Goal: Find specific page/section: Find specific page/section

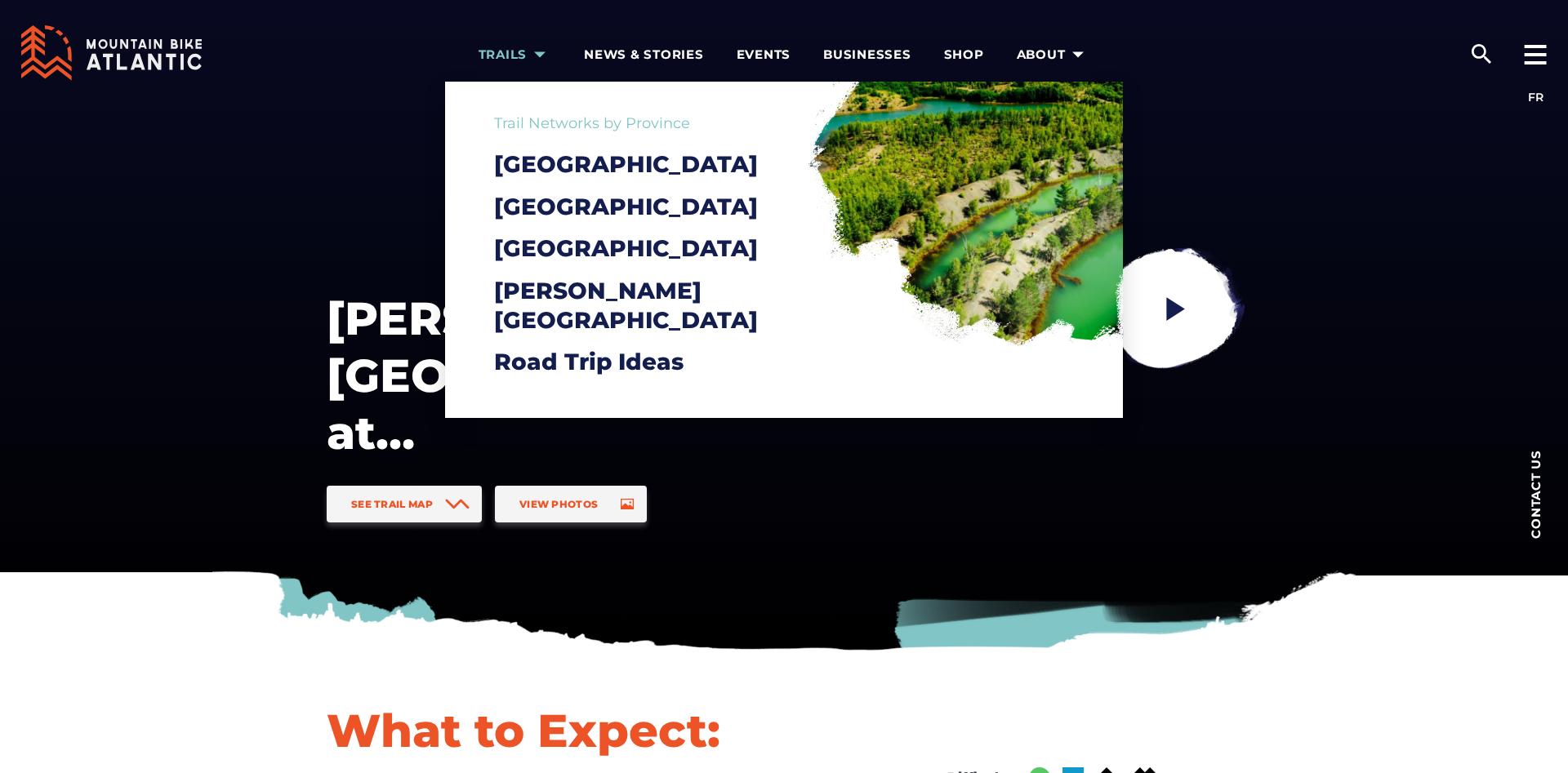
click at [529, 56] on span "Trails" at bounding box center [515, 54] width 73 height 16
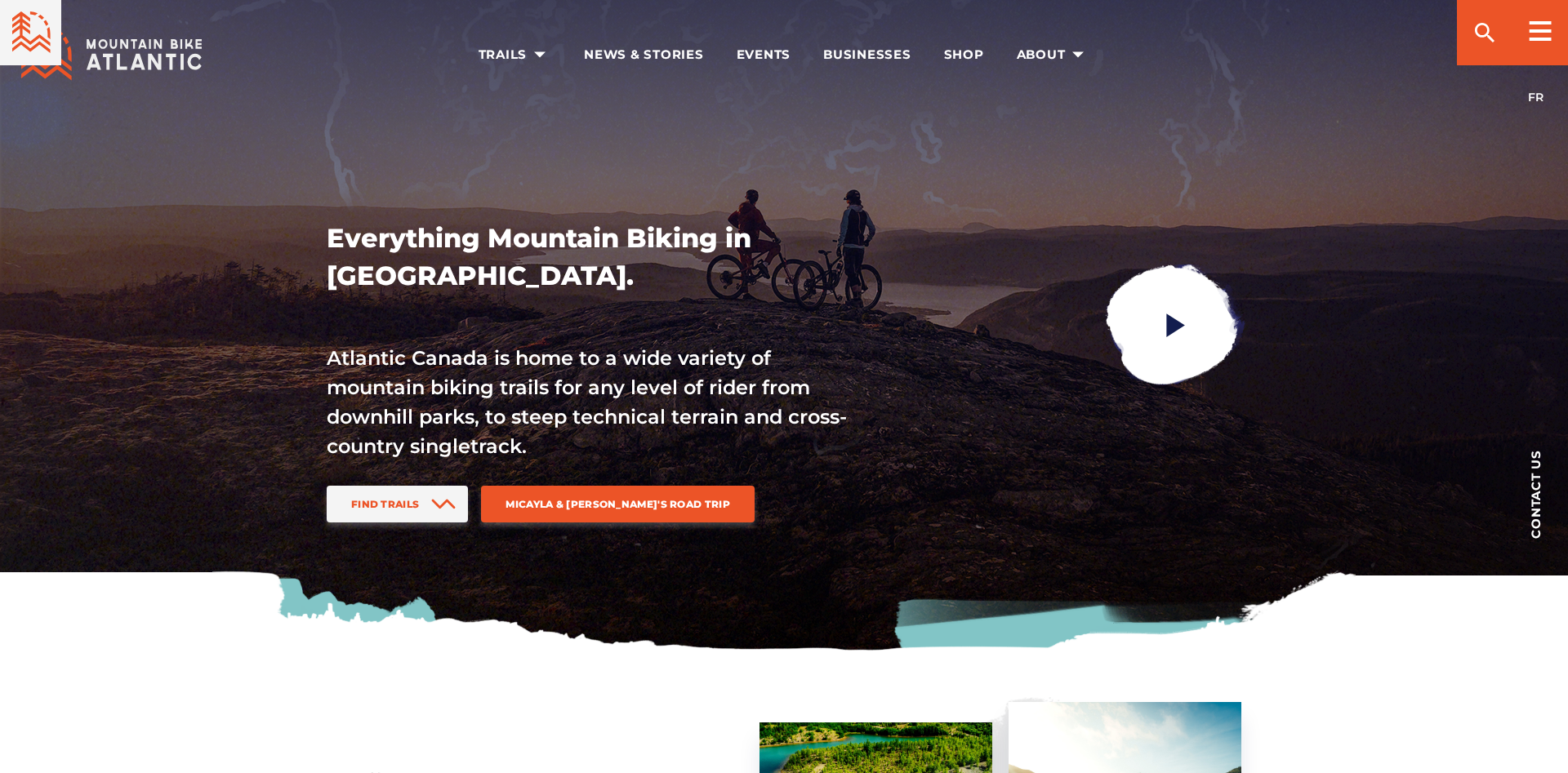
scroll to position [499, 0]
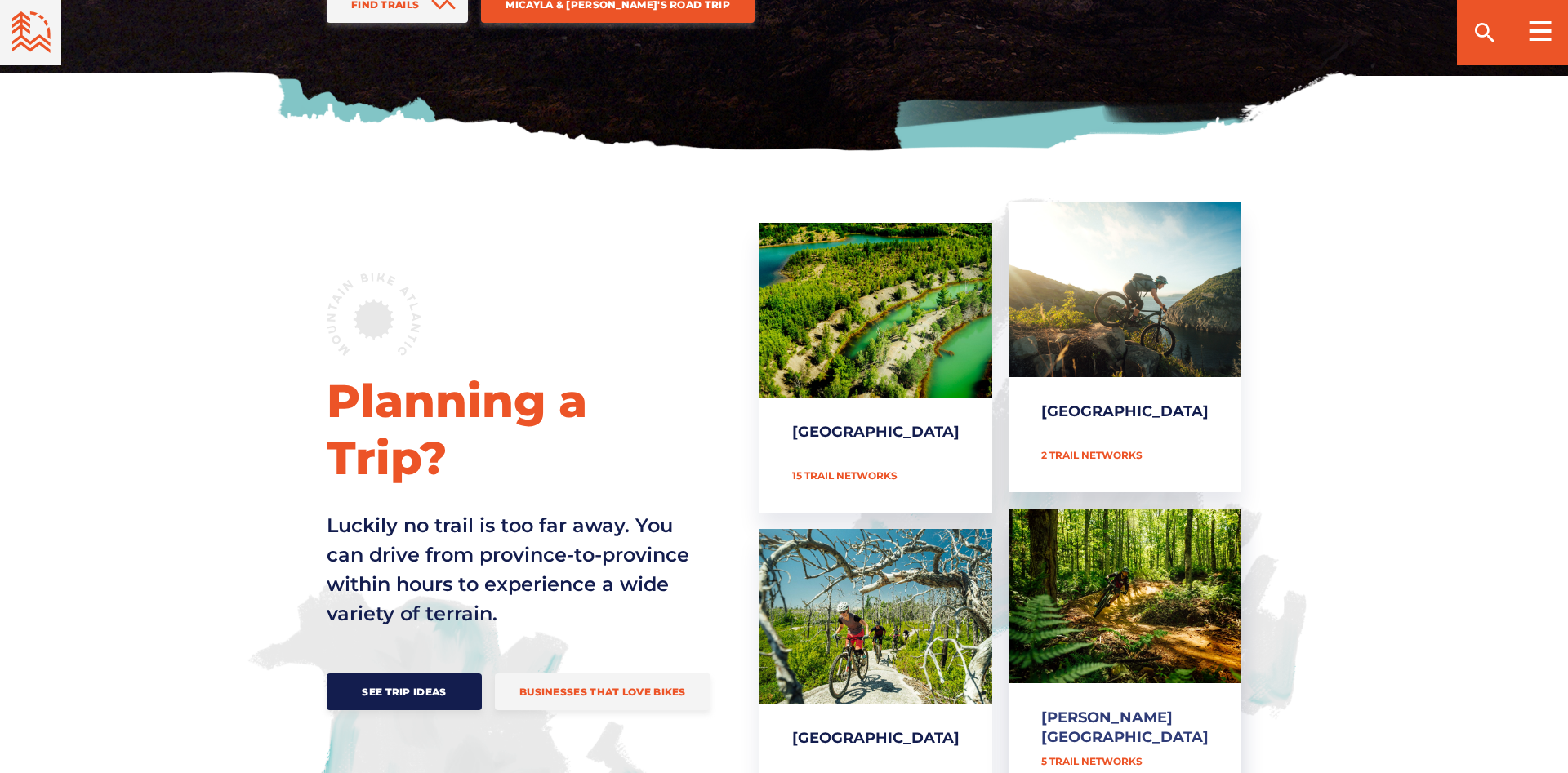
click at [1124, 571] on link "[PERSON_NAME][GEOGRAPHIC_DATA]" at bounding box center [1125, 653] width 233 height 290
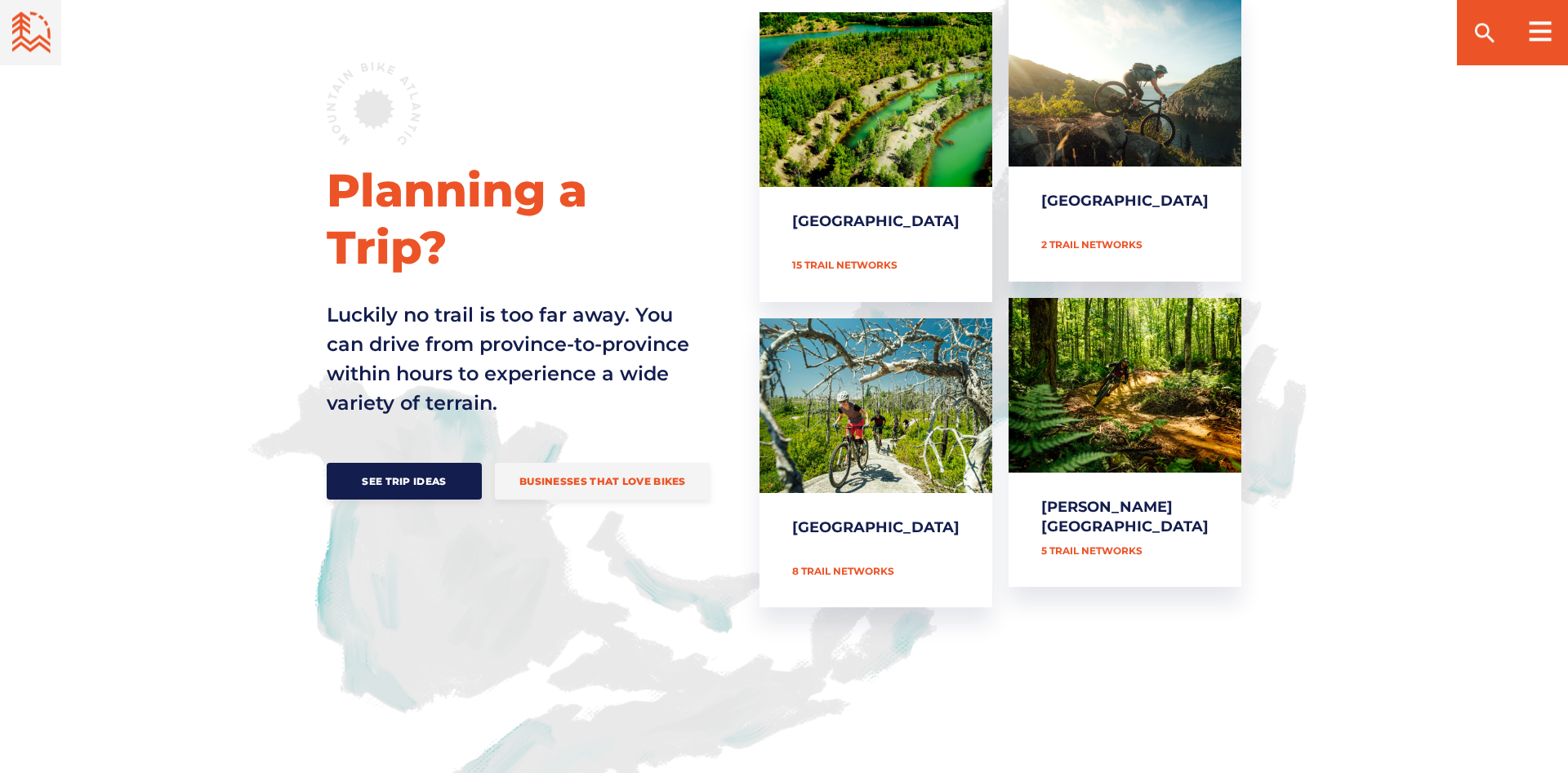
scroll to position [749, 0]
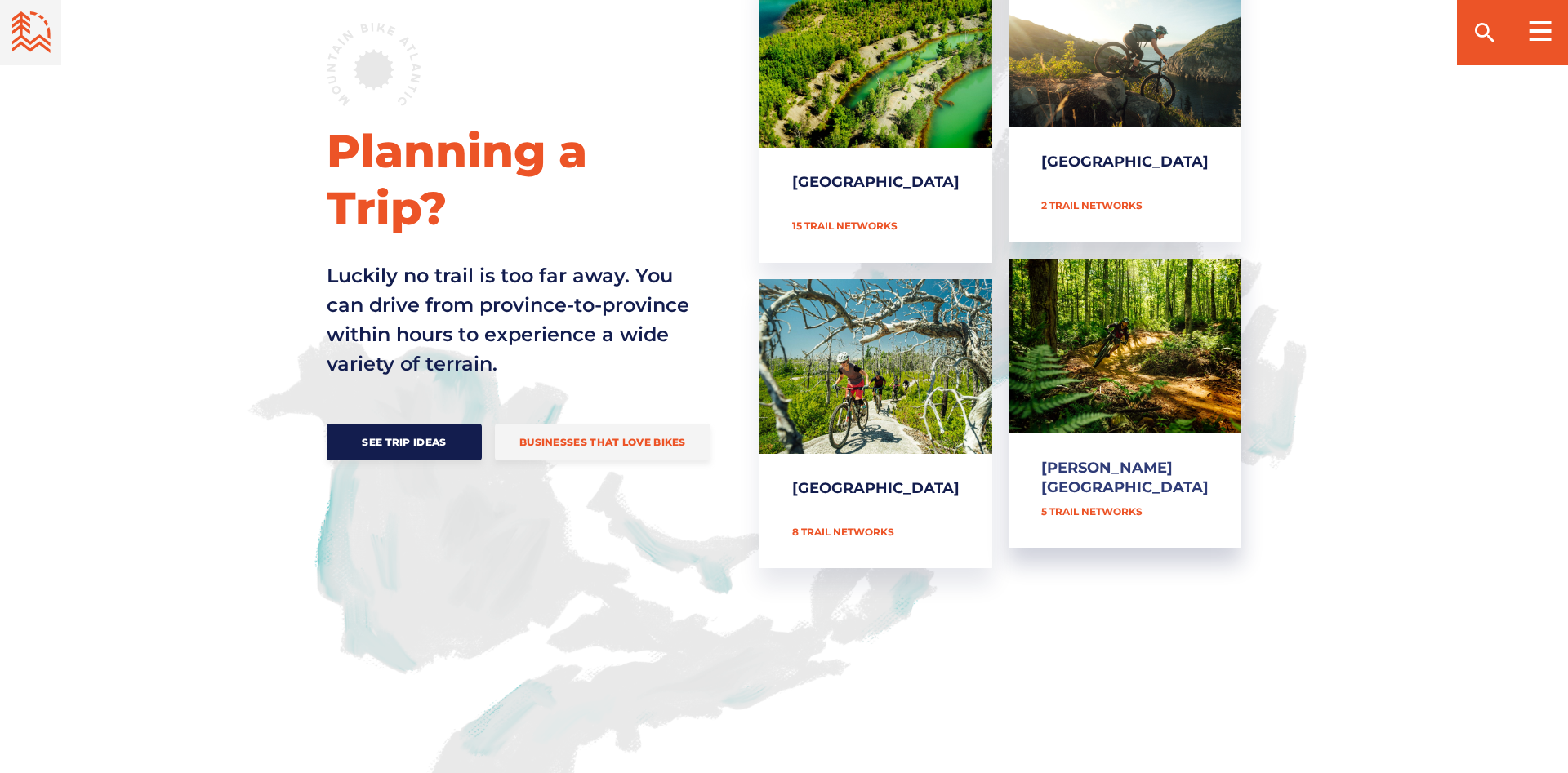
click at [1154, 438] on link "[PERSON_NAME][GEOGRAPHIC_DATA]" at bounding box center [1125, 403] width 233 height 290
